Goal: Transaction & Acquisition: Purchase product/service

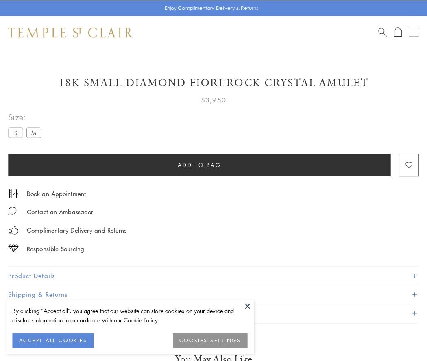
scroll to position [48, 0]
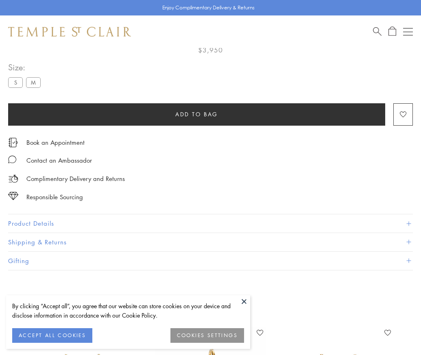
click at [196, 114] on span "Add to bag" at bounding box center [196, 114] width 43 height 9
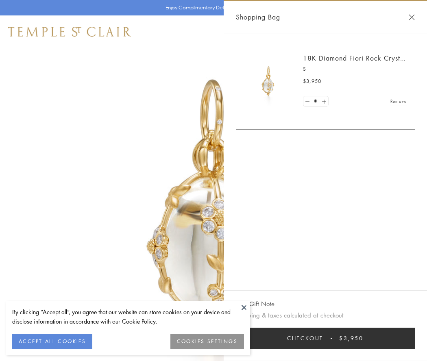
click at [325, 338] on button "Checkout $3,950" at bounding box center [325, 338] width 179 height 21
